Goal: Navigation & Orientation: Understand site structure

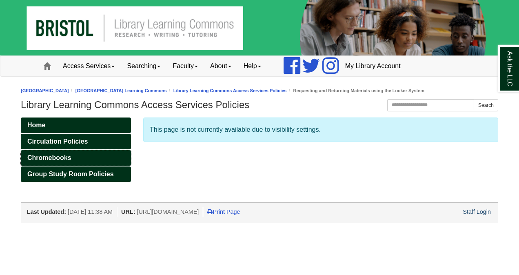
click at [51, 155] on span "Chromebooks" at bounding box center [49, 157] width 44 height 7
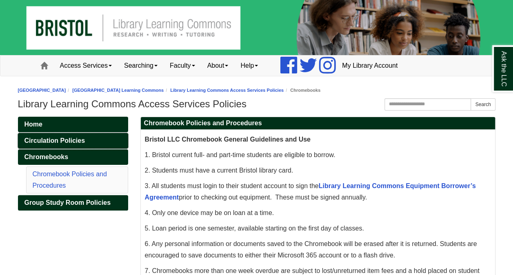
click at [44, 139] on span "Circulation Policies" at bounding box center [55, 140] width 60 height 7
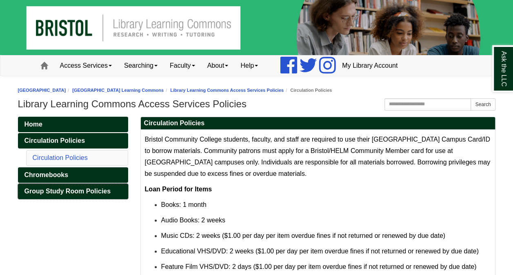
click at [46, 191] on span "Group Study Room Policies" at bounding box center [68, 191] width 87 height 7
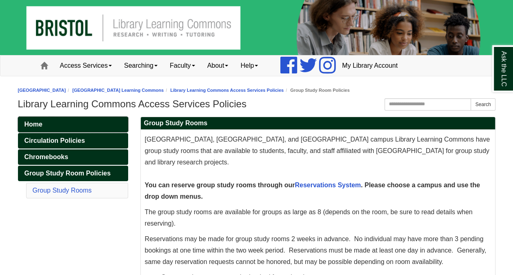
click at [47, 122] on link "Home" at bounding box center [73, 125] width 110 height 16
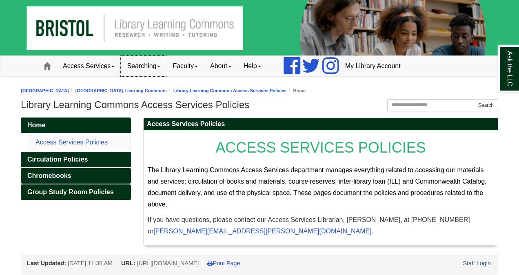
click at [154, 64] on link "Searching" at bounding box center [144, 66] width 46 height 20
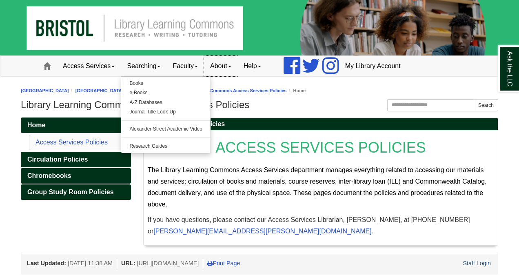
click at [234, 64] on link "About" at bounding box center [220, 66] width 33 height 20
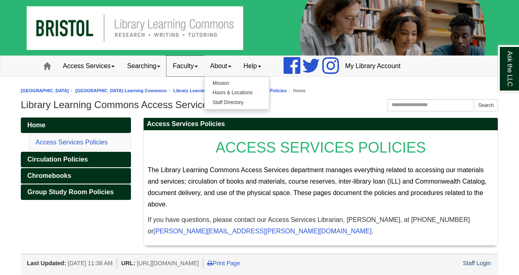
click at [198, 65] on link "Faculty" at bounding box center [186, 66] width 38 height 20
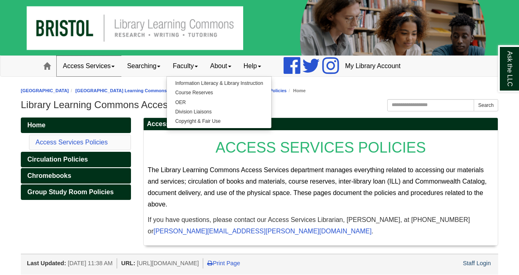
click at [97, 66] on link "Access Services" at bounding box center [89, 66] width 64 height 20
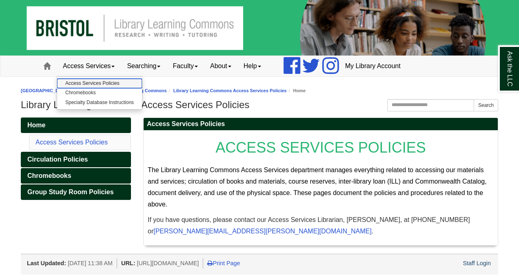
click at [100, 83] on link "Access Services Policies" at bounding box center [99, 83] width 85 height 9
